Goal: Find specific page/section: Find specific page/section

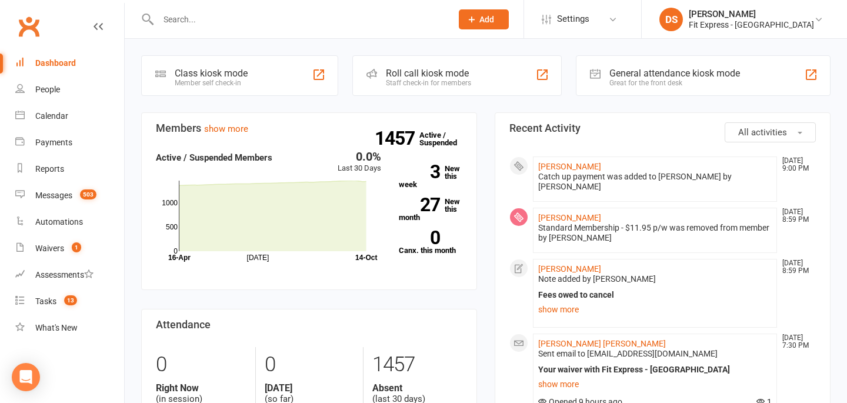
click at [723, 16] on div "[PERSON_NAME]" at bounding box center [751, 14] width 125 height 11
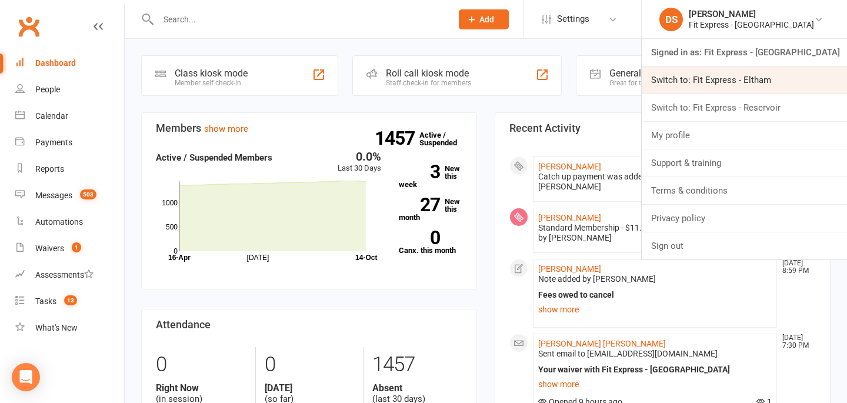
click at [731, 91] on link "Switch to: Fit Express - Eltham" at bounding box center [744, 79] width 205 height 27
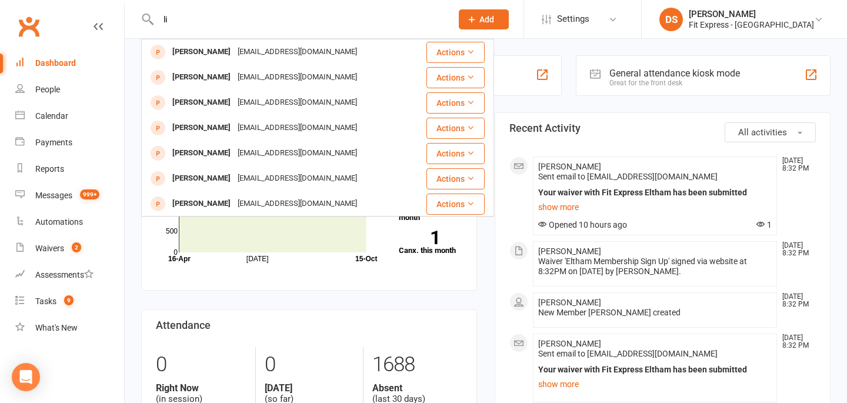
type input "l"
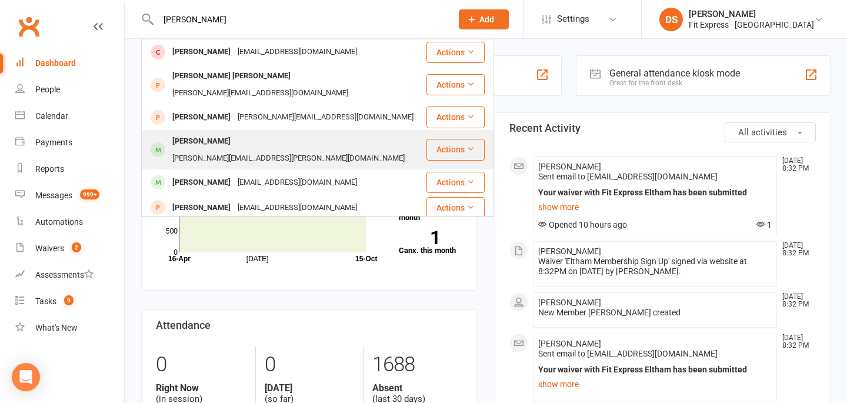
type input "alicia"
click at [317, 135] on div "Alicia Melilli alicia.melilli@gmail.com" at bounding box center [283, 150] width 283 height 39
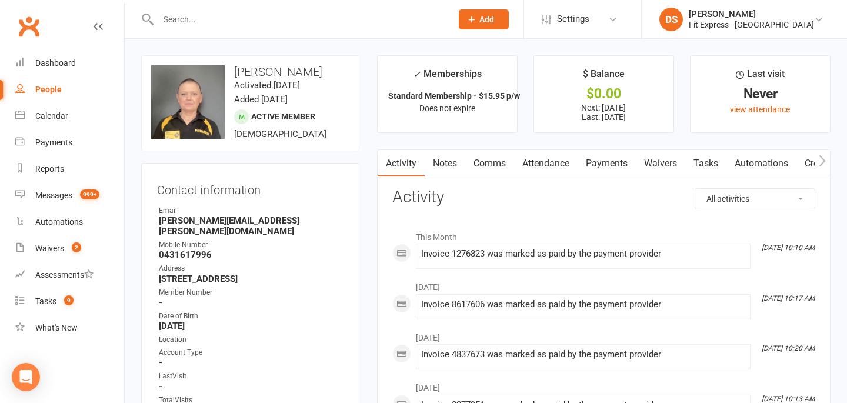
click at [26, 22] on link "Clubworx" at bounding box center [28, 26] width 29 height 29
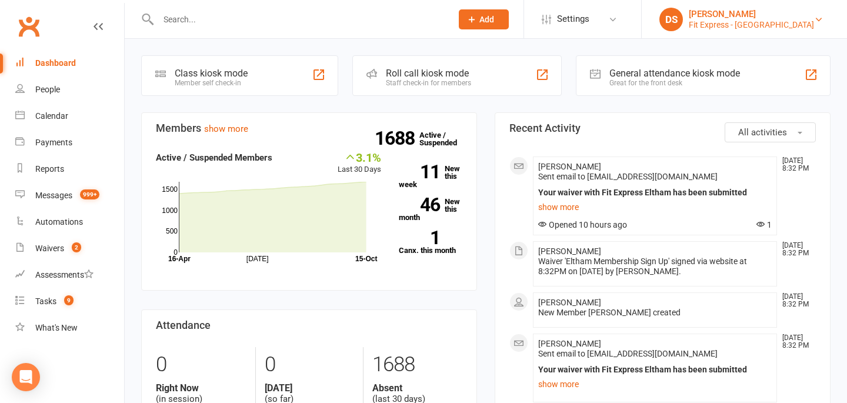
click at [756, 22] on div "Fit Express - [GEOGRAPHIC_DATA]" at bounding box center [751, 24] width 125 height 11
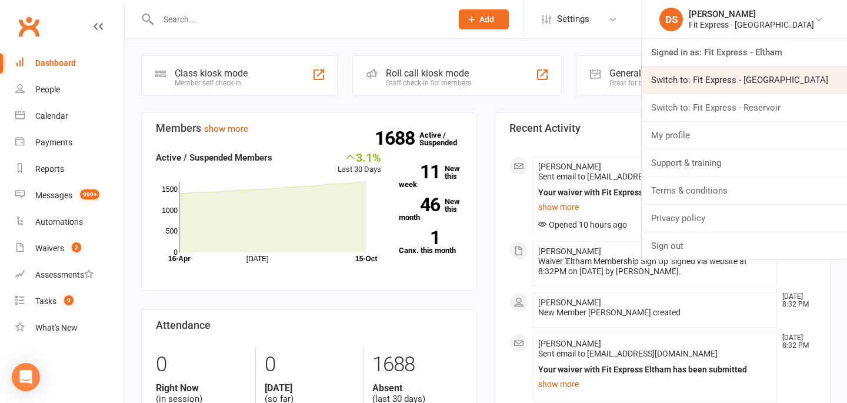
click at [758, 84] on link "Switch to: Fit Express - [GEOGRAPHIC_DATA]" at bounding box center [744, 79] width 205 height 27
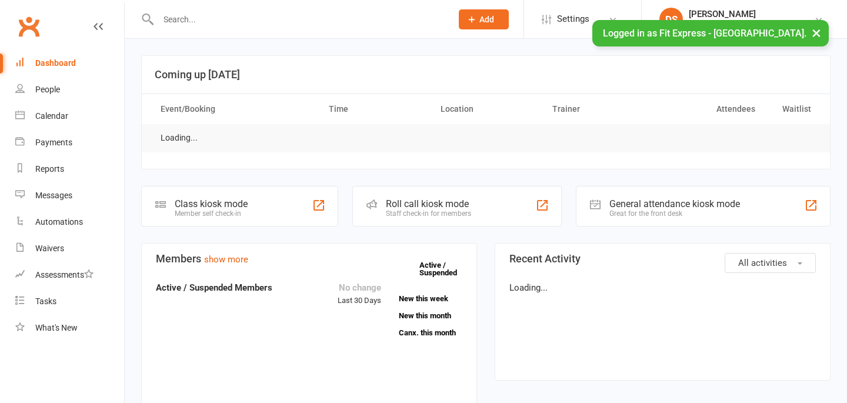
click at [348, 27] on div at bounding box center [292, 19] width 302 height 38
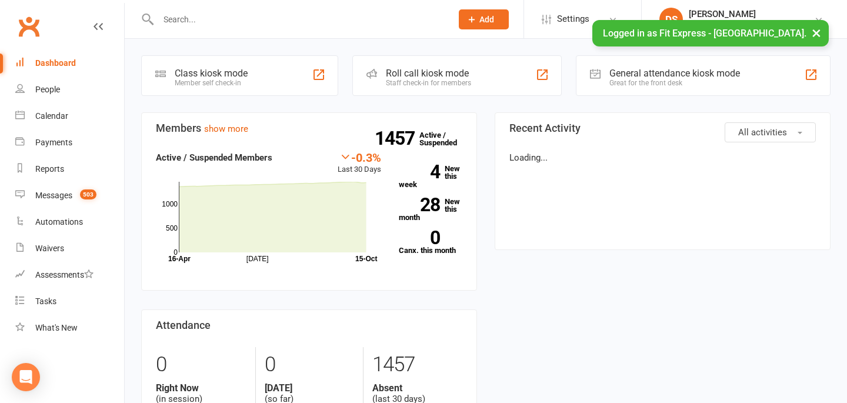
click at [348, 26] on input "text" at bounding box center [299, 19] width 289 height 16
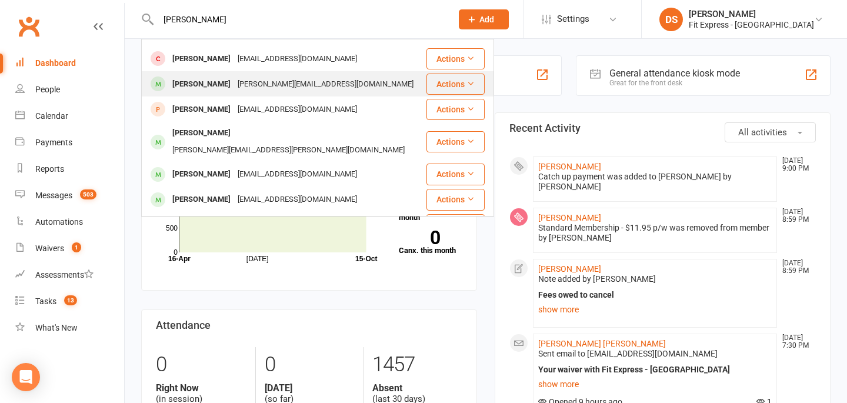
scroll to position [128, 0]
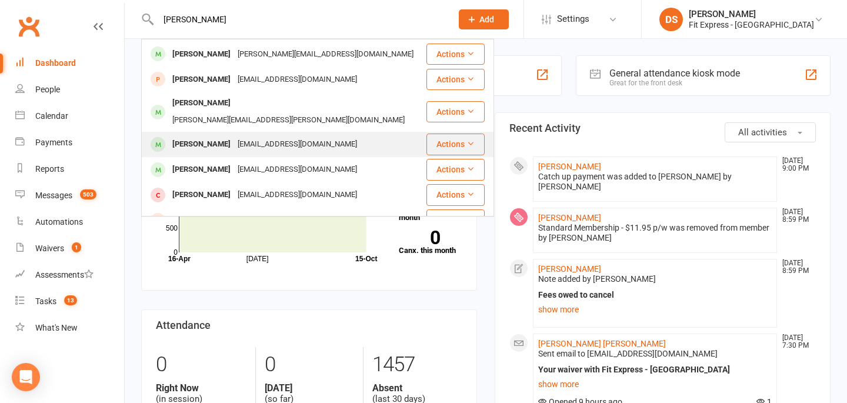
type input "natalie"
click at [322, 132] on div "Natalie Thomason nathom52@proton.me" at bounding box center [283, 144] width 283 height 24
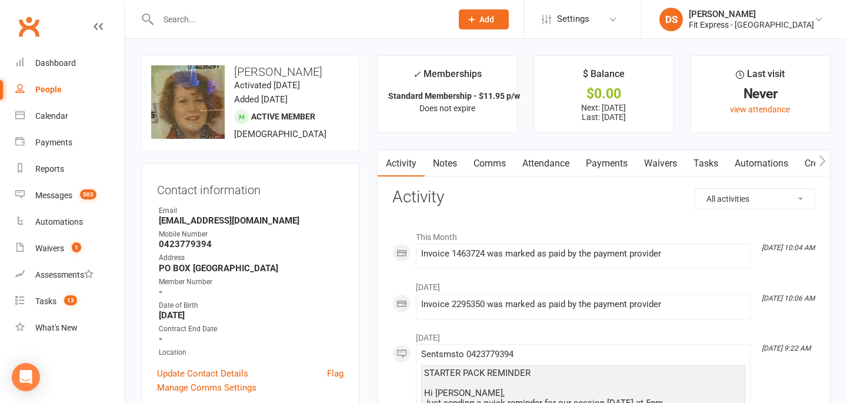
click at [597, 165] on link "Payments" at bounding box center [607, 163] width 58 height 27
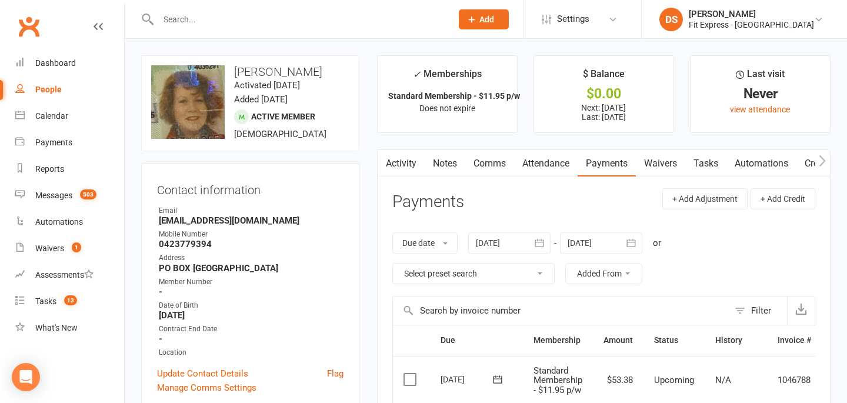
click at [39, 21] on link "Clubworx" at bounding box center [28, 26] width 29 height 29
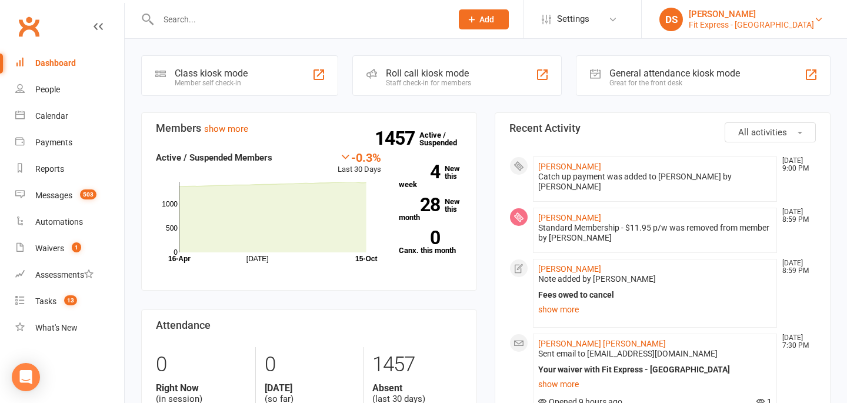
click at [786, 22] on div "Fit Express - Heidelberg" at bounding box center [751, 24] width 125 height 11
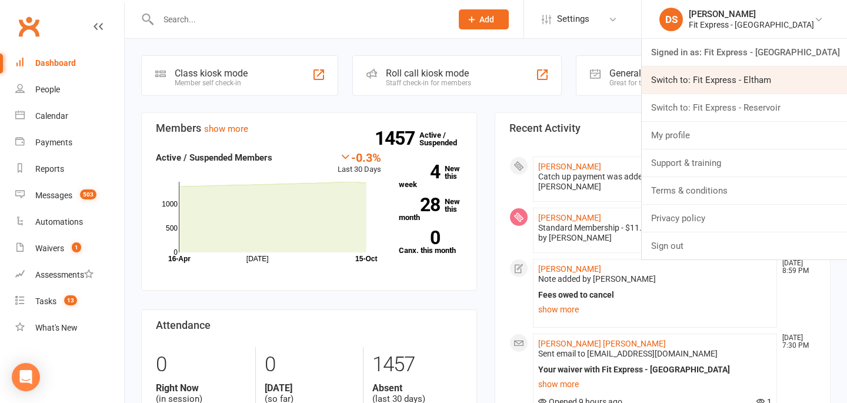
click at [778, 89] on link "Switch to: Fit Express - Eltham" at bounding box center [744, 79] width 205 height 27
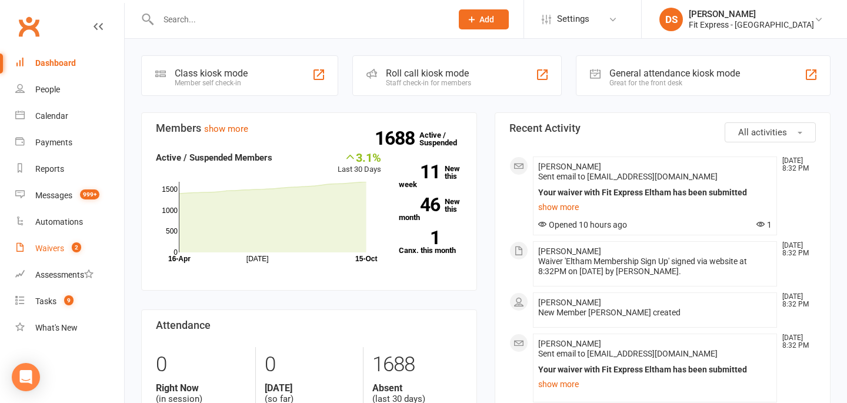
click at [56, 248] on div "Waivers" at bounding box center [49, 248] width 29 height 9
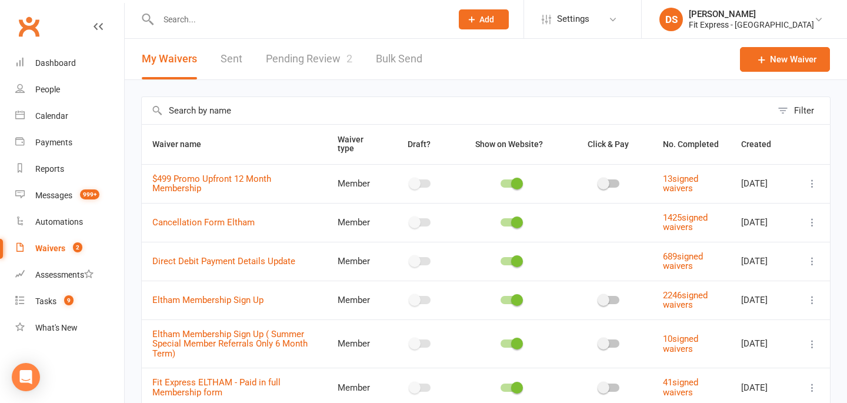
click at [303, 58] on link "Pending Review 2" at bounding box center [309, 59] width 86 height 41
click at [316, 61] on html "Prospect Member Non-attending contact Membership plan Add Settings Membership P…" at bounding box center [423, 307] width 847 height 614
click at [317, 62] on html "Prospect Member Non-attending contact Membership plan Add Settings Membership P…" at bounding box center [423, 307] width 847 height 614
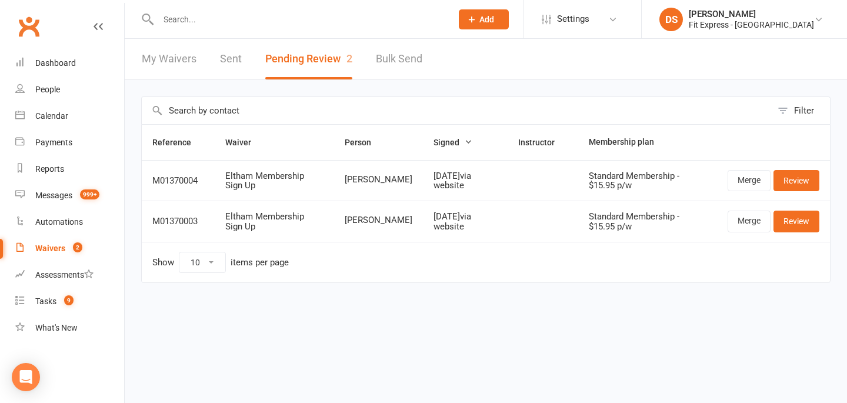
click at [32, 24] on link "Clubworx" at bounding box center [28, 26] width 29 height 29
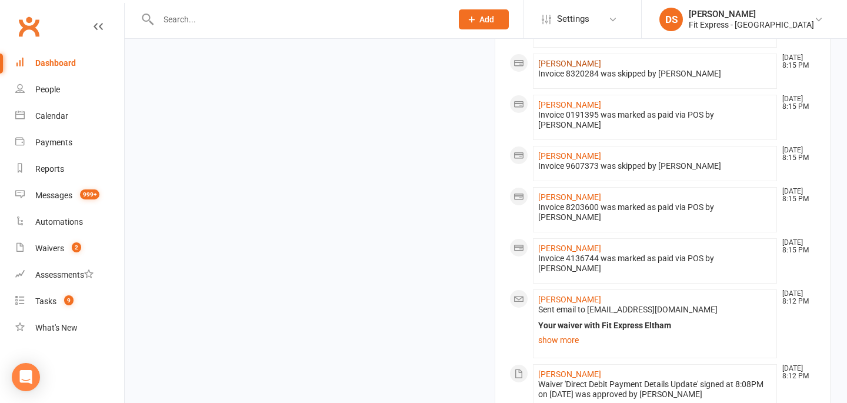
scroll to position [507, 0]
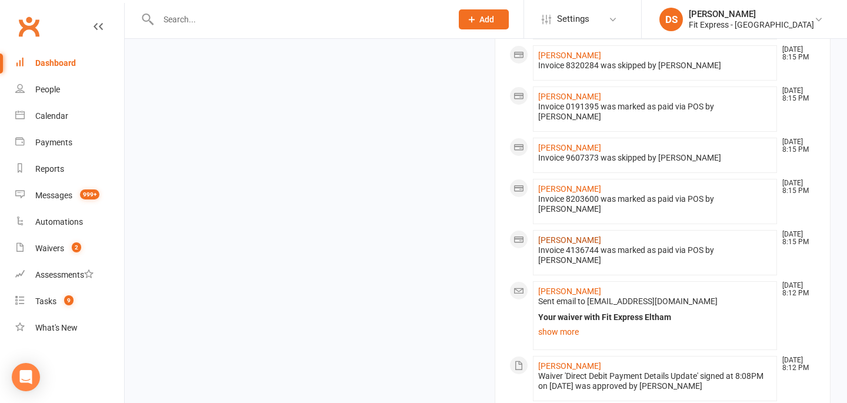
click at [558, 235] on link "[PERSON_NAME]" at bounding box center [569, 239] width 63 height 9
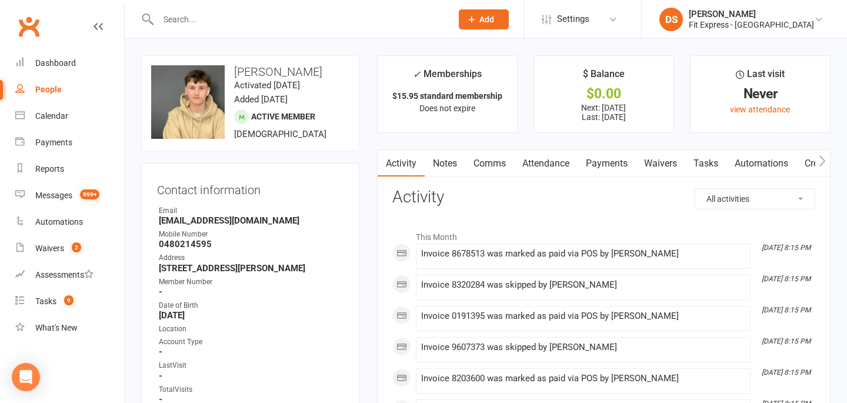
click at [595, 162] on link "Payments" at bounding box center [607, 163] width 58 height 27
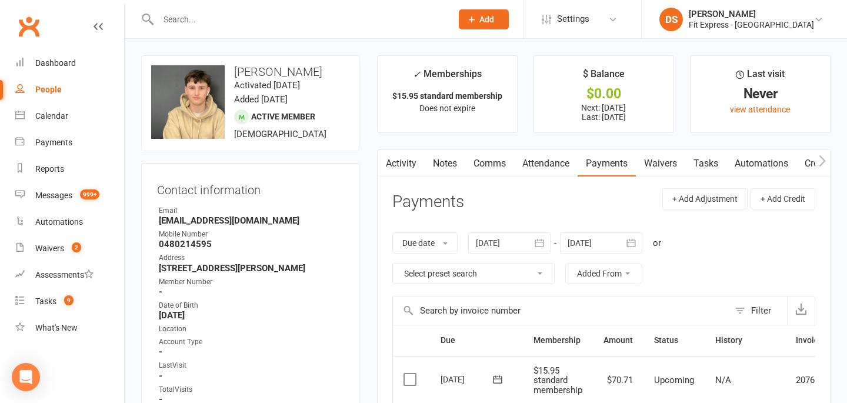
click at [25, 28] on link "Clubworx" at bounding box center [28, 26] width 29 height 29
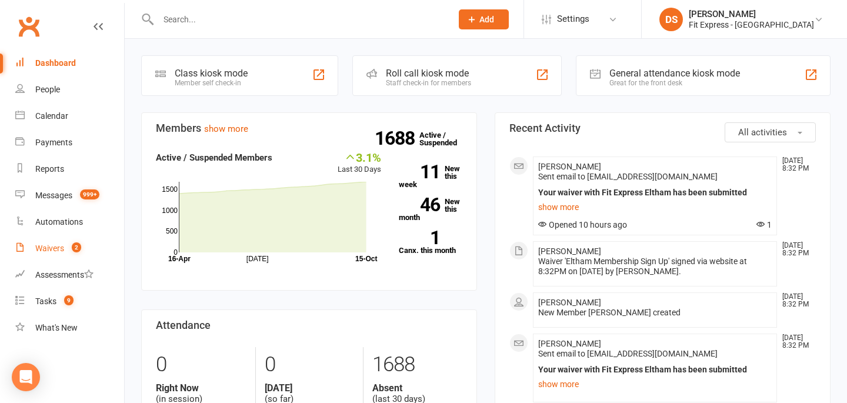
click at [59, 250] on div "Waivers" at bounding box center [49, 248] width 29 height 9
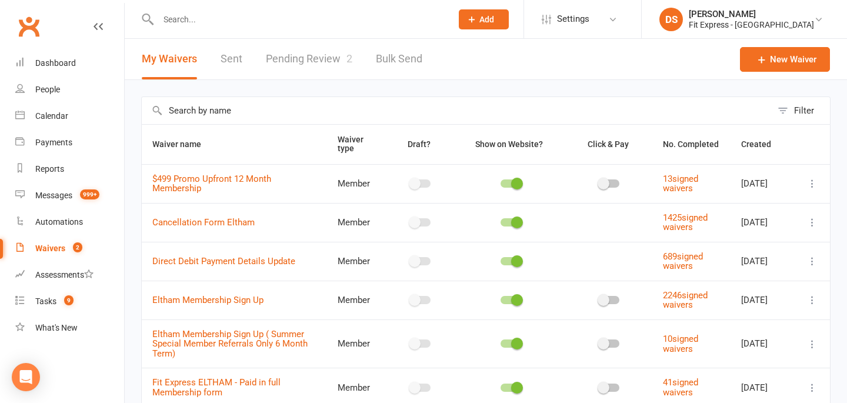
click at [315, 71] on link "Pending Review 2" at bounding box center [309, 59] width 86 height 41
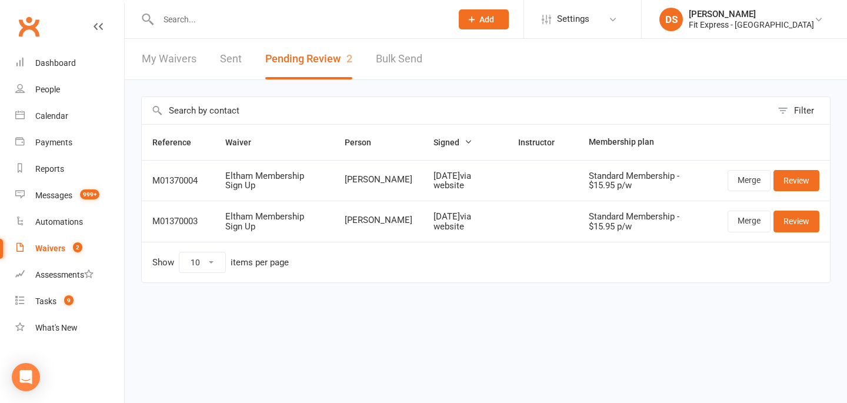
click at [28, 21] on link "Clubworx" at bounding box center [28, 26] width 29 height 29
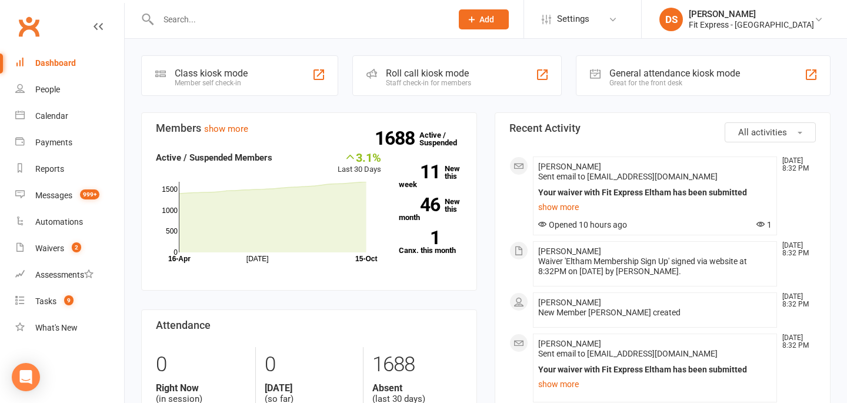
click at [26, 27] on link "Clubworx" at bounding box center [28, 26] width 29 height 29
click at [22, 20] on link "Clubworx" at bounding box center [28, 26] width 29 height 29
click at [215, 25] on input "text" at bounding box center [299, 19] width 289 height 16
click at [215, 25] on input "lauren" at bounding box center [299, 19] width 289 height 16
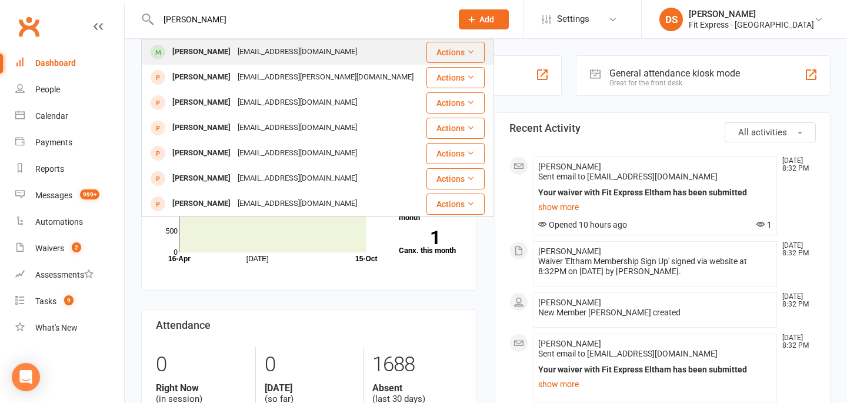
type input "lauren ot"
click at [235, 55] on div "lozothmer@gmail.com" at bounding box center [297, 52] width 126 height 17
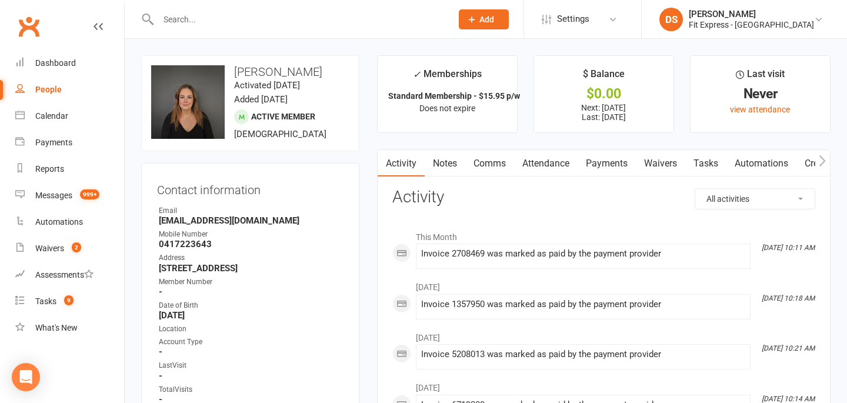
click at [35, 26] on link "Clubworx" at bounding box center [28, 26] width 29 height 29
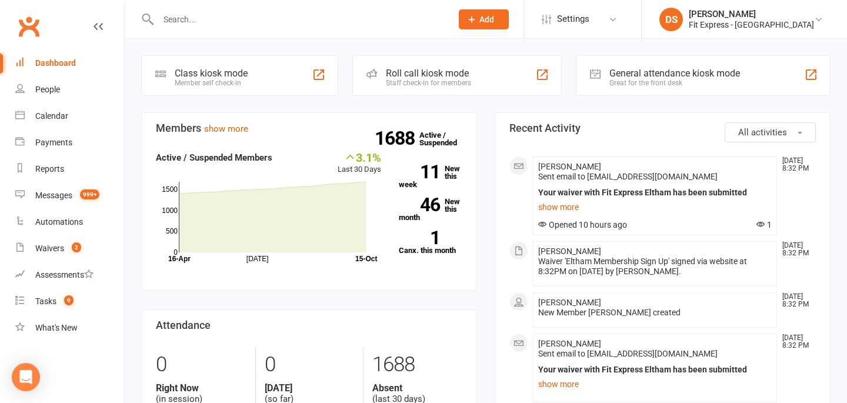
click at [25, 18] on link "Clubworx" at bounding box center [28, 26] width 29 height 29
click at [176, 12] on input "text" at bounding box center [299, 19] width 289 height 16
click at [177, 23] on input "text" at bounding box center [299, 19] width 289 height 16
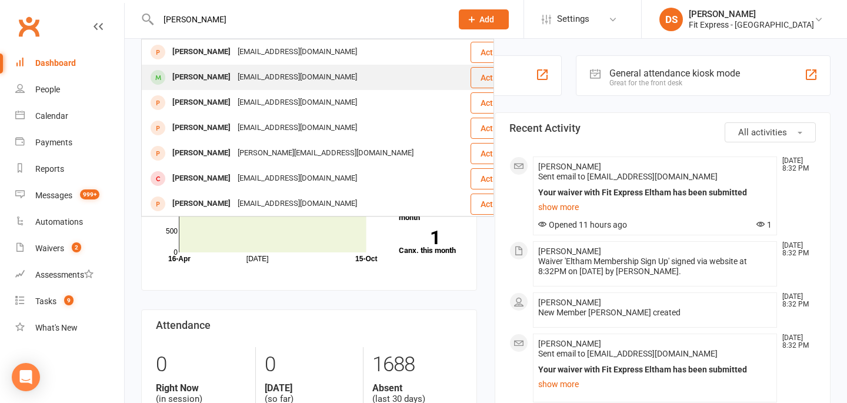
type input "steve park"
click at [166, 76] on div at bounding box center [158, 77] width 22 height 19
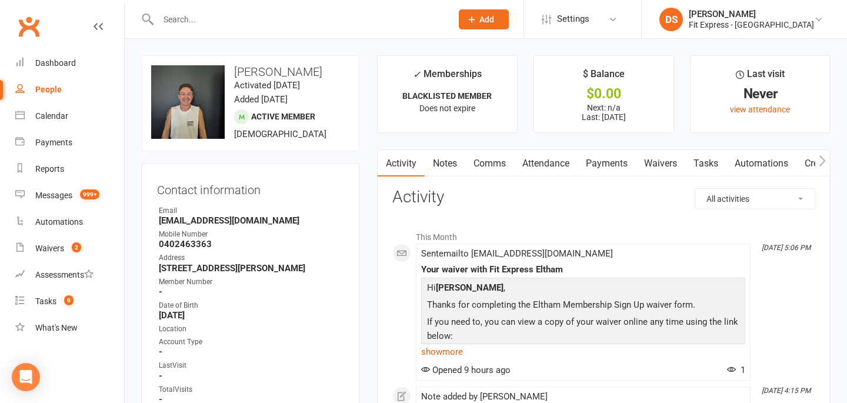
click at [25, 25] on link "Clubworx" at bounding box center [28, 26] width 29 height 29
